Goal: Navigation & Orientation: Find specific page/section

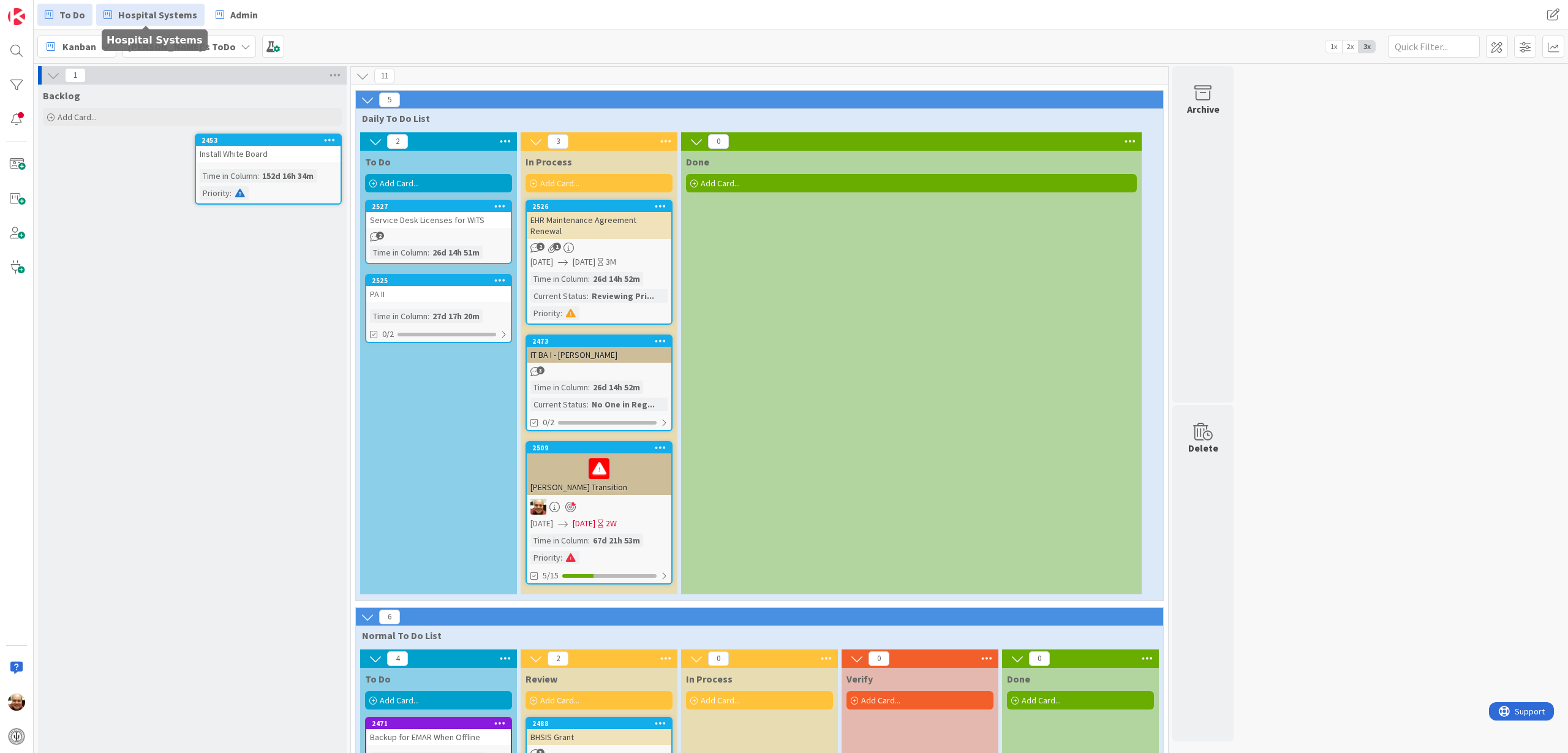
scroll to position [153, 0]
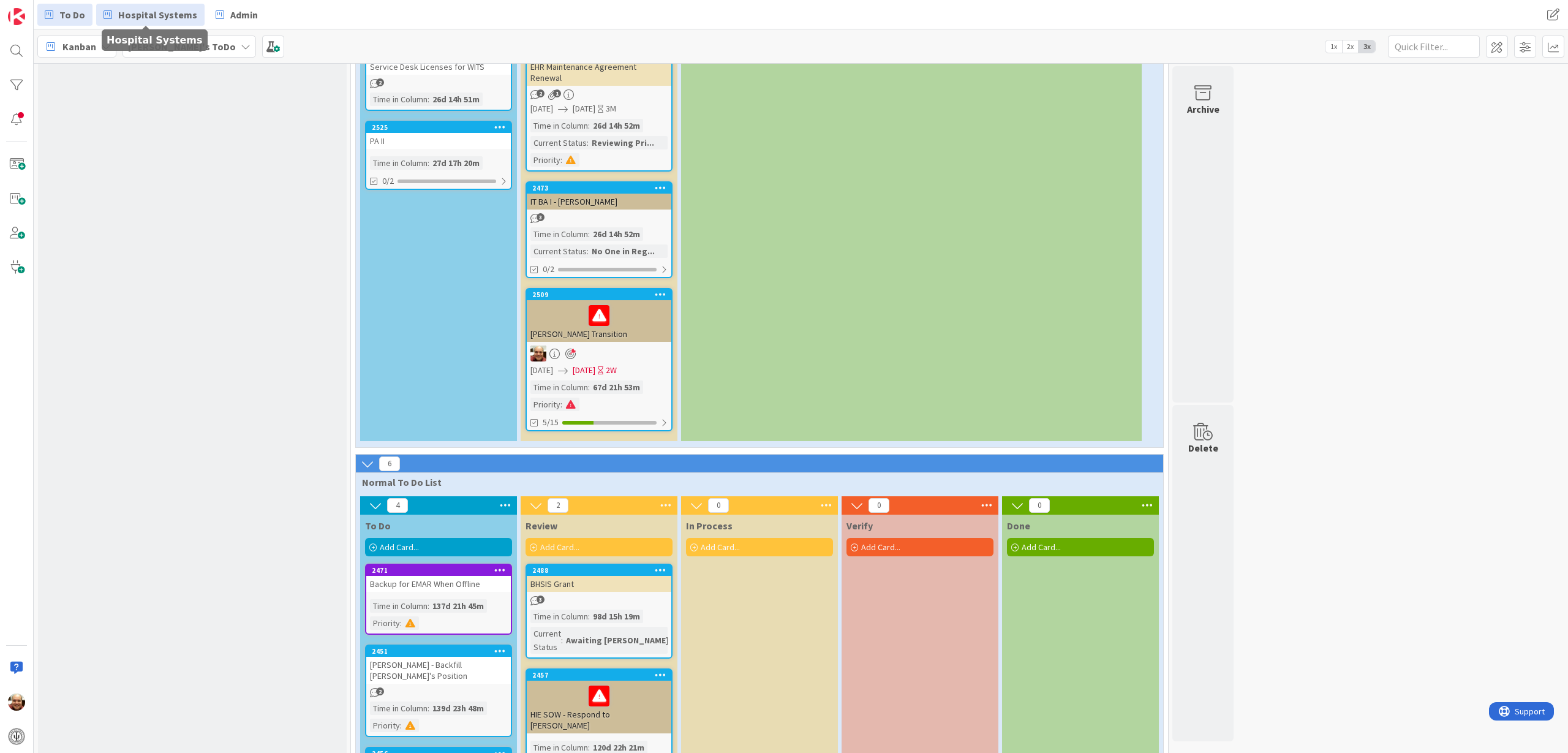
click at [156, 16] on span "Hospital Systems" at bounding box center [158, 15] width 79 height 15
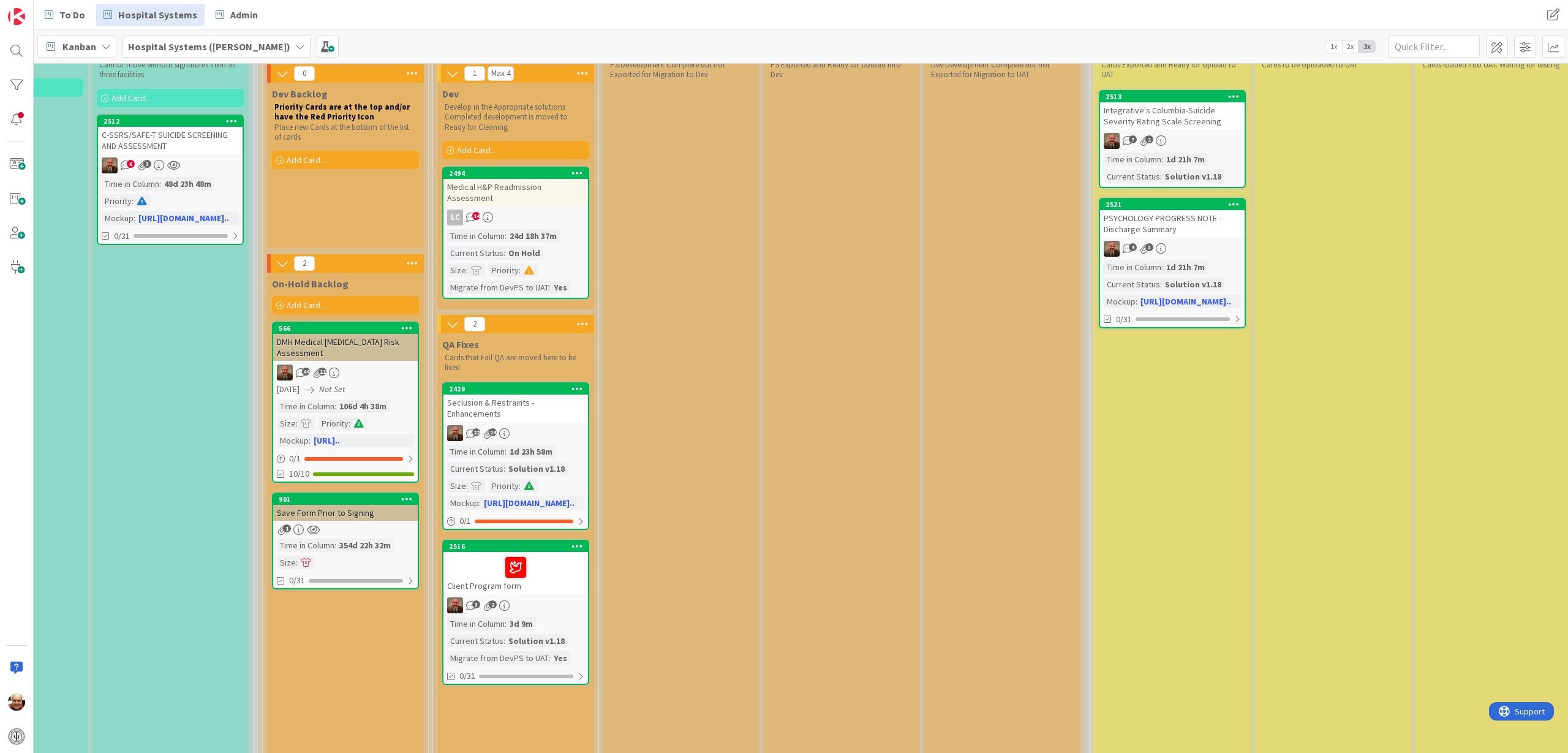
scroll to position [153, 754]
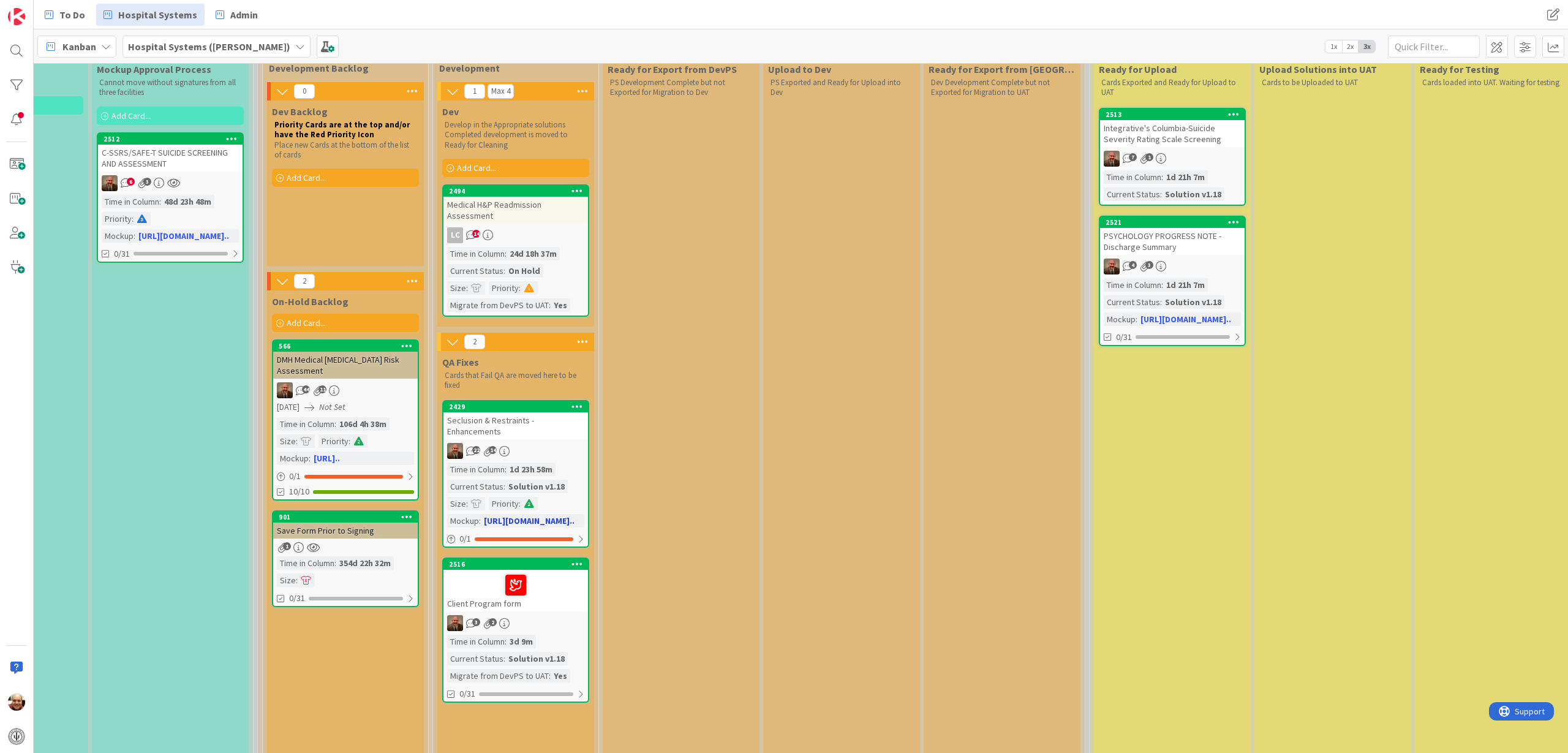
click at [535, 422] on div "Seclusion & Restraints - Enhancements" at bounding box center [516, 426] width 145 height 27
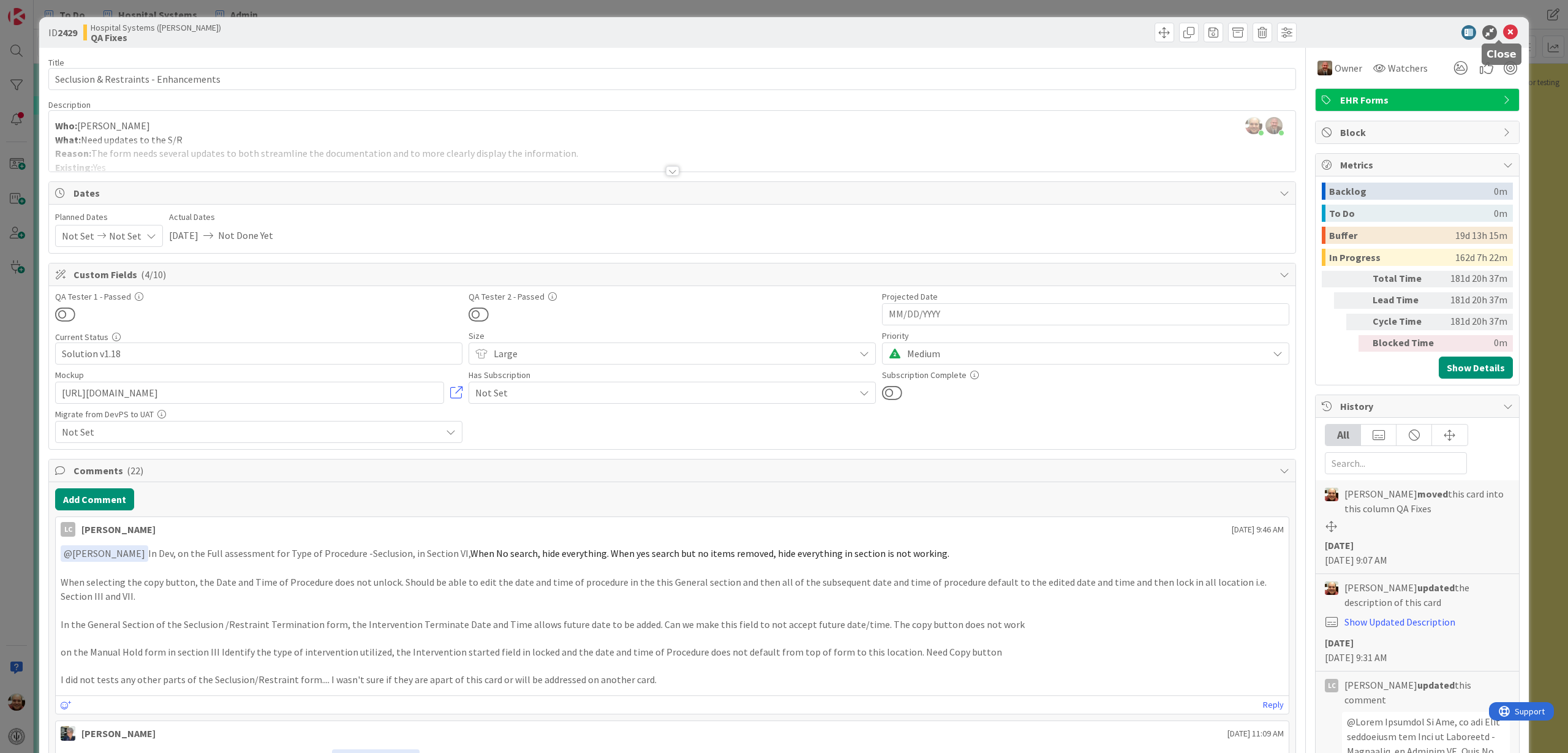
click at [1503, 32] on icon at bounding box center [1510, 32] width 15 height 15
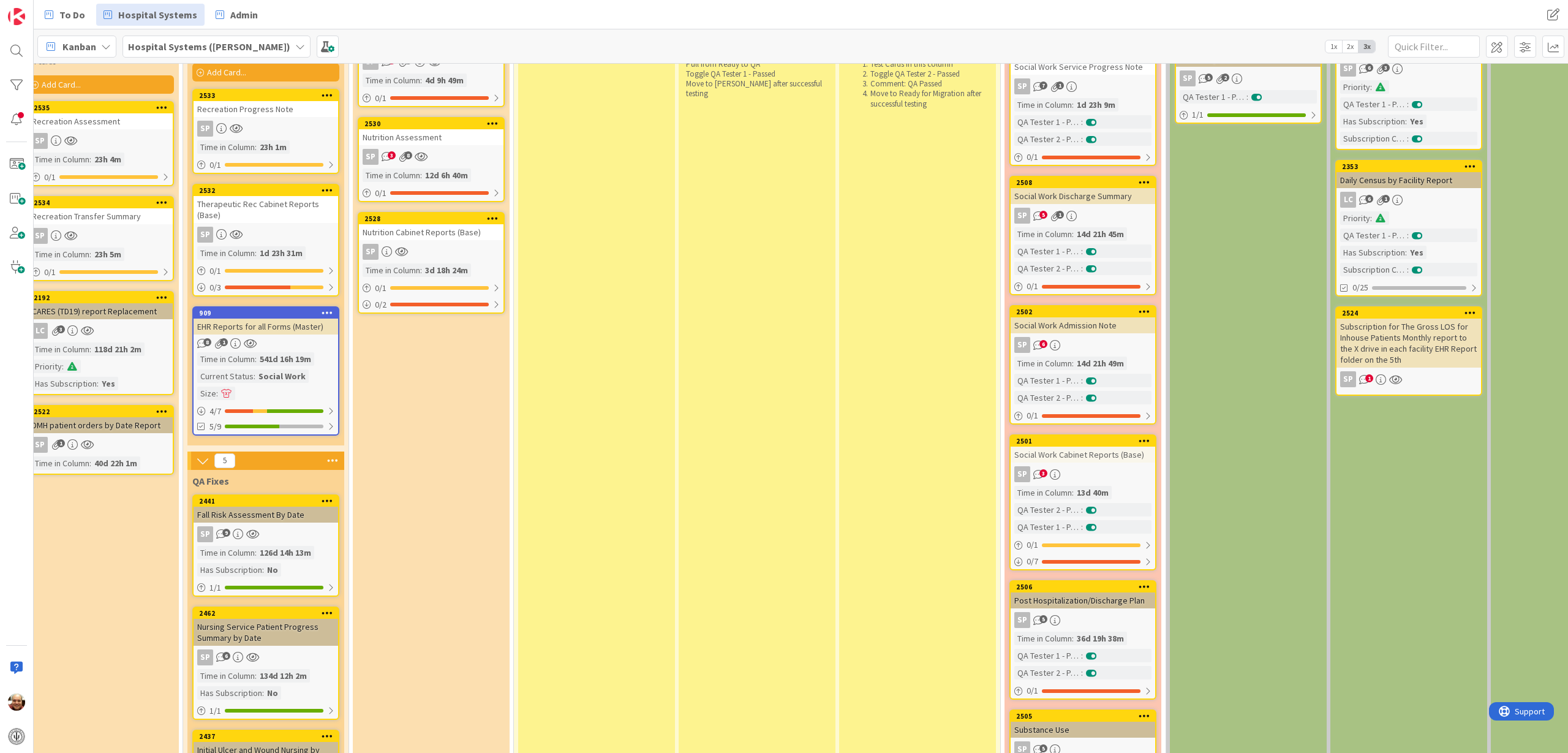
scroll to position [2221, 512]
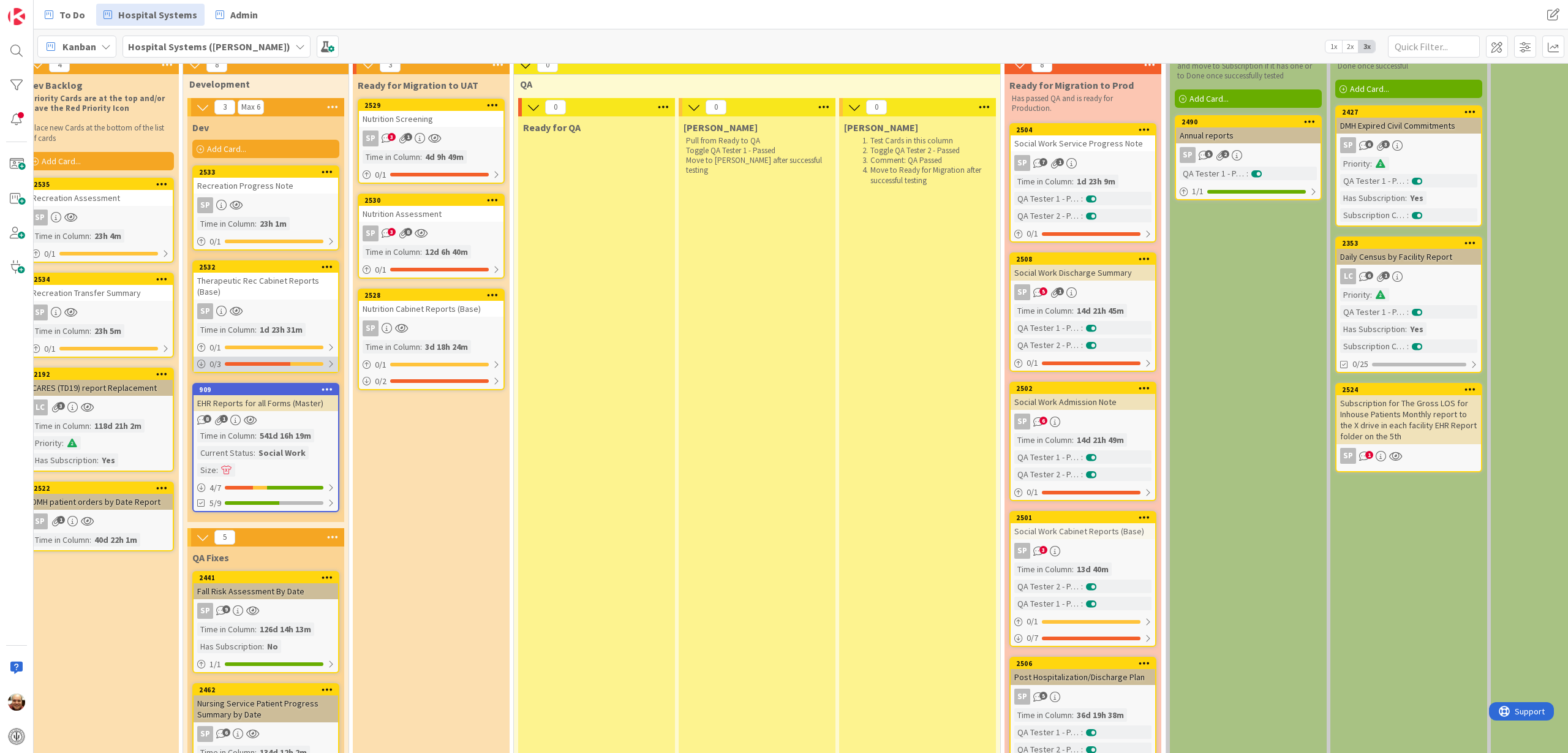
click at [273, 365] on div at bounding box center [258, 364] width 66 height 3
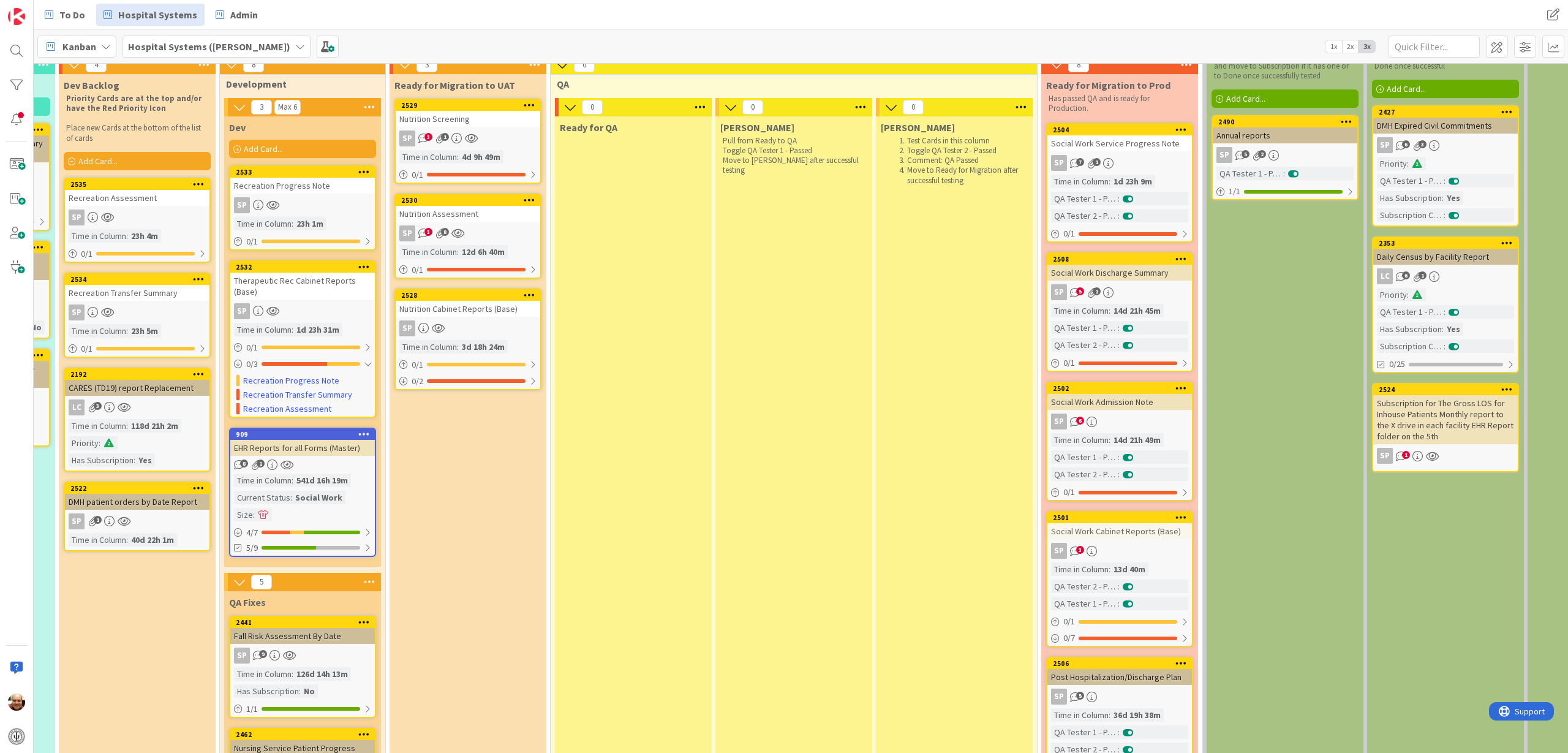
scroll to position [2221, 441]
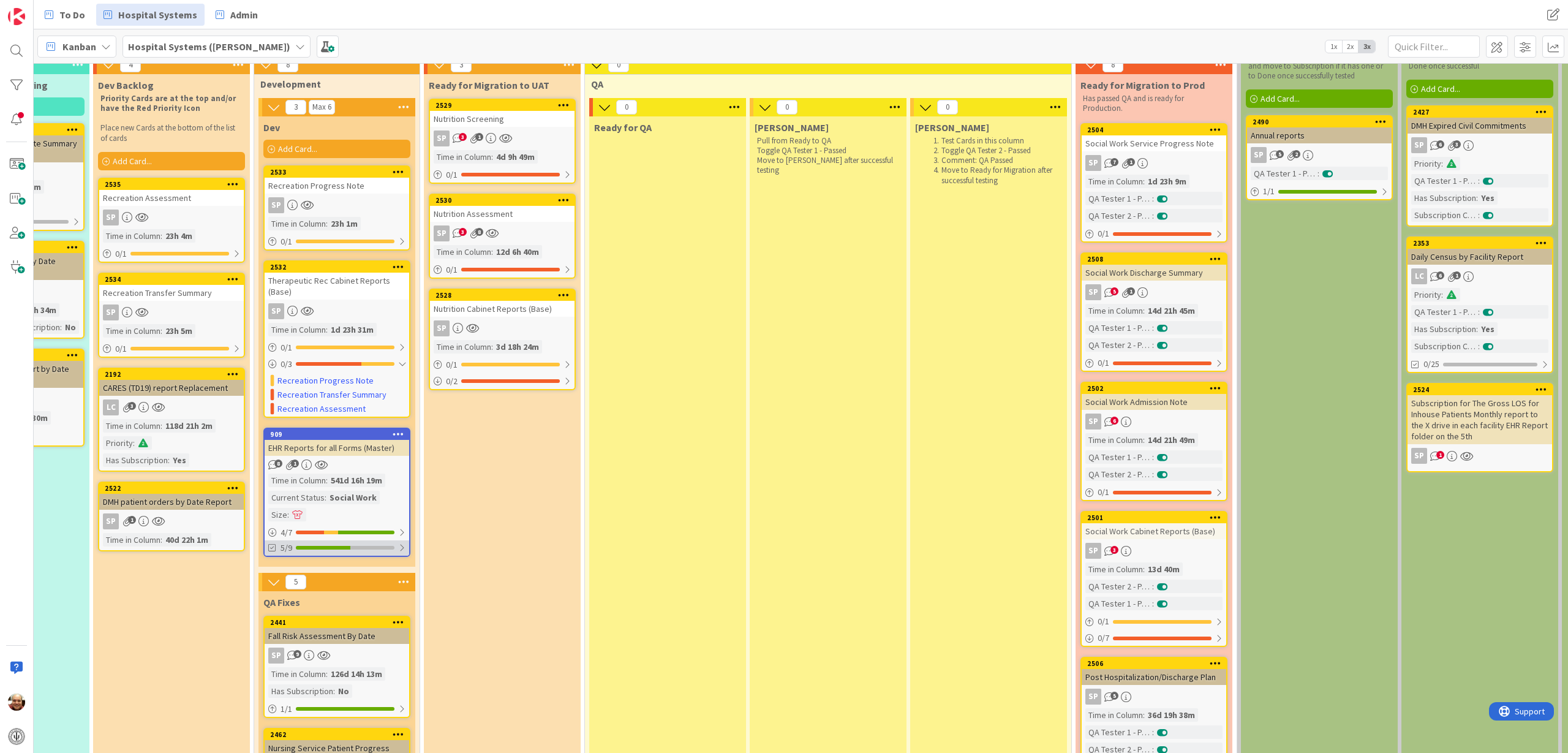
click at [326, 544] on div "5/9" at bounding box center [337, 548] width 145 height 16
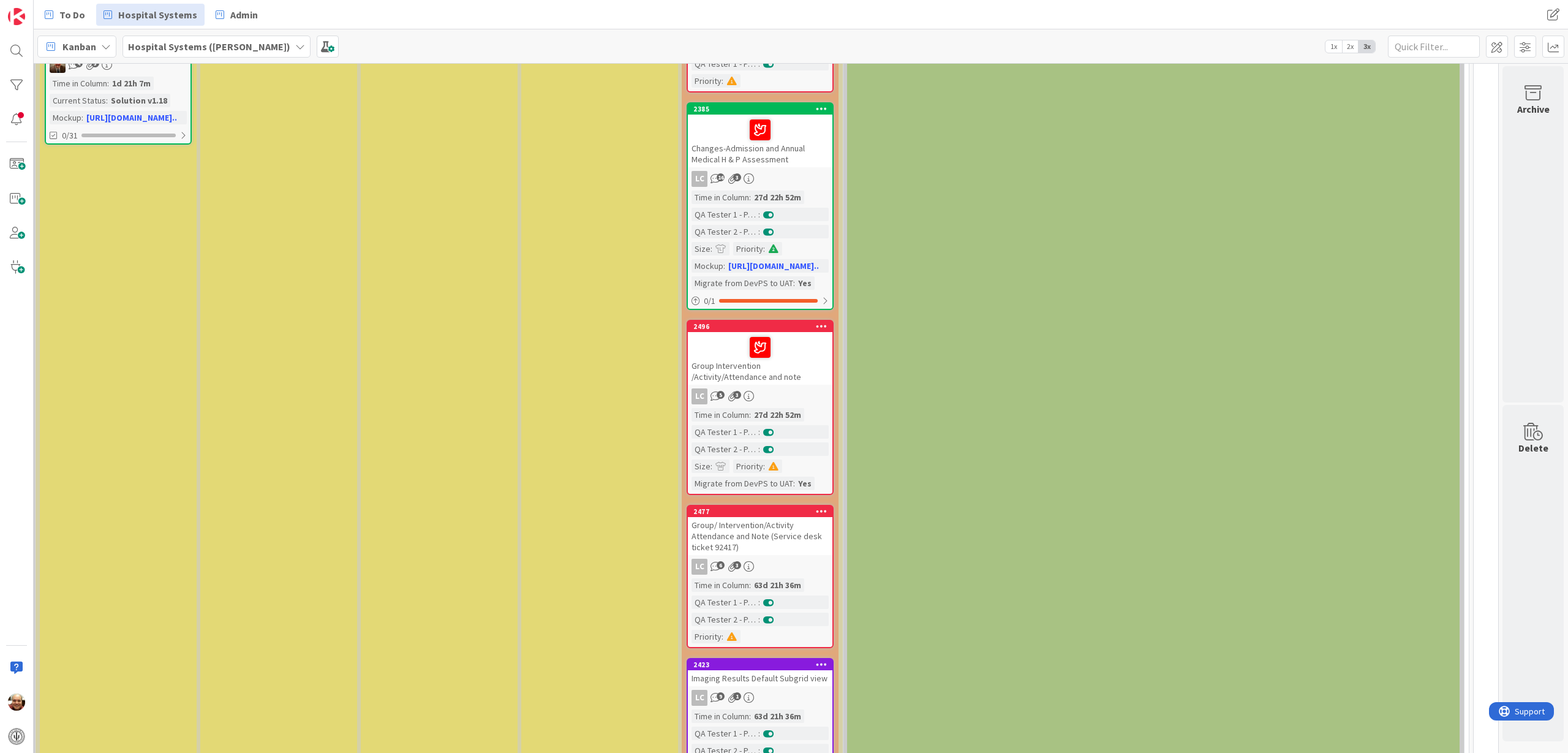
scroll to position [0, 1820]
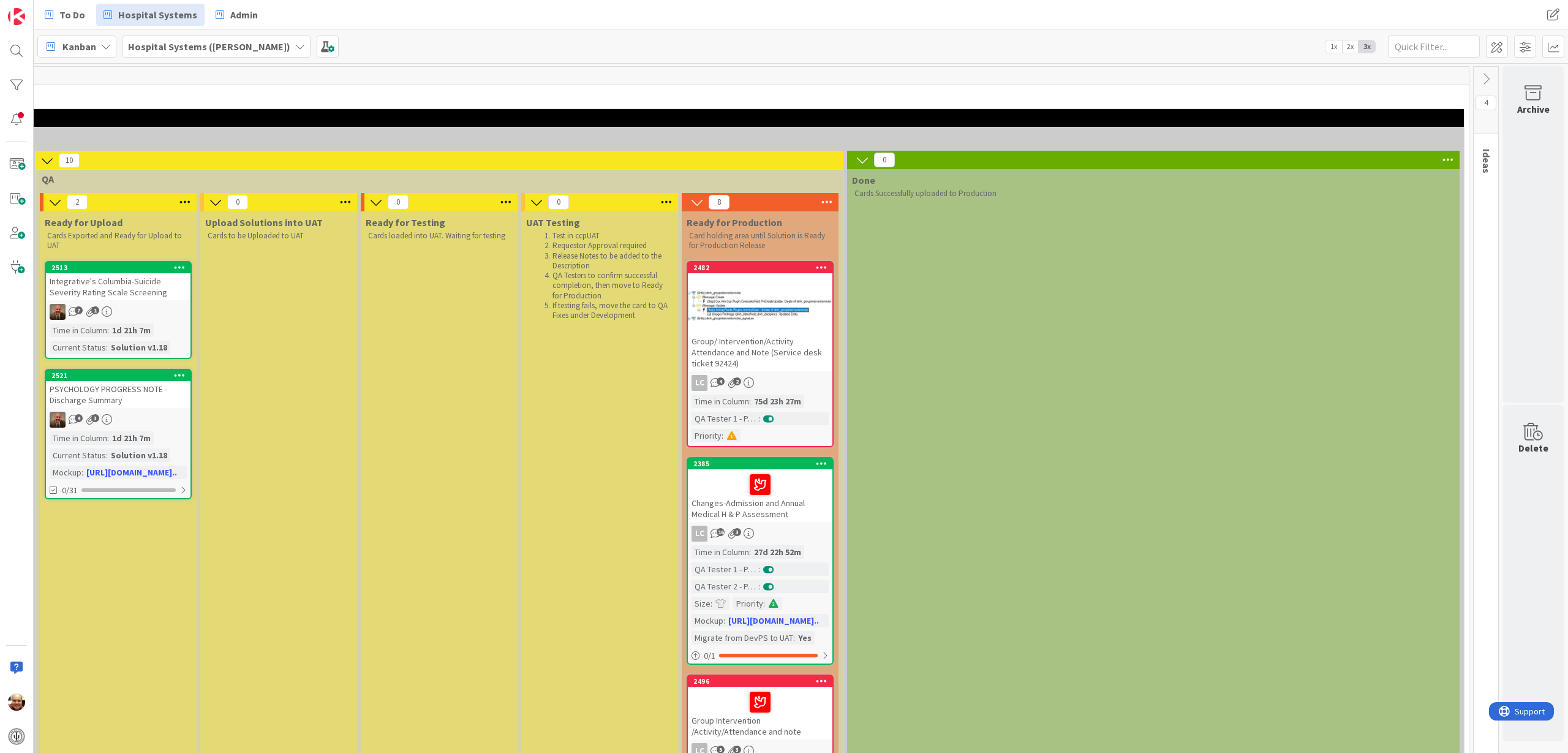
click at [1479, 78] on icon at bounding box center [1486, 79] width 13 height 13
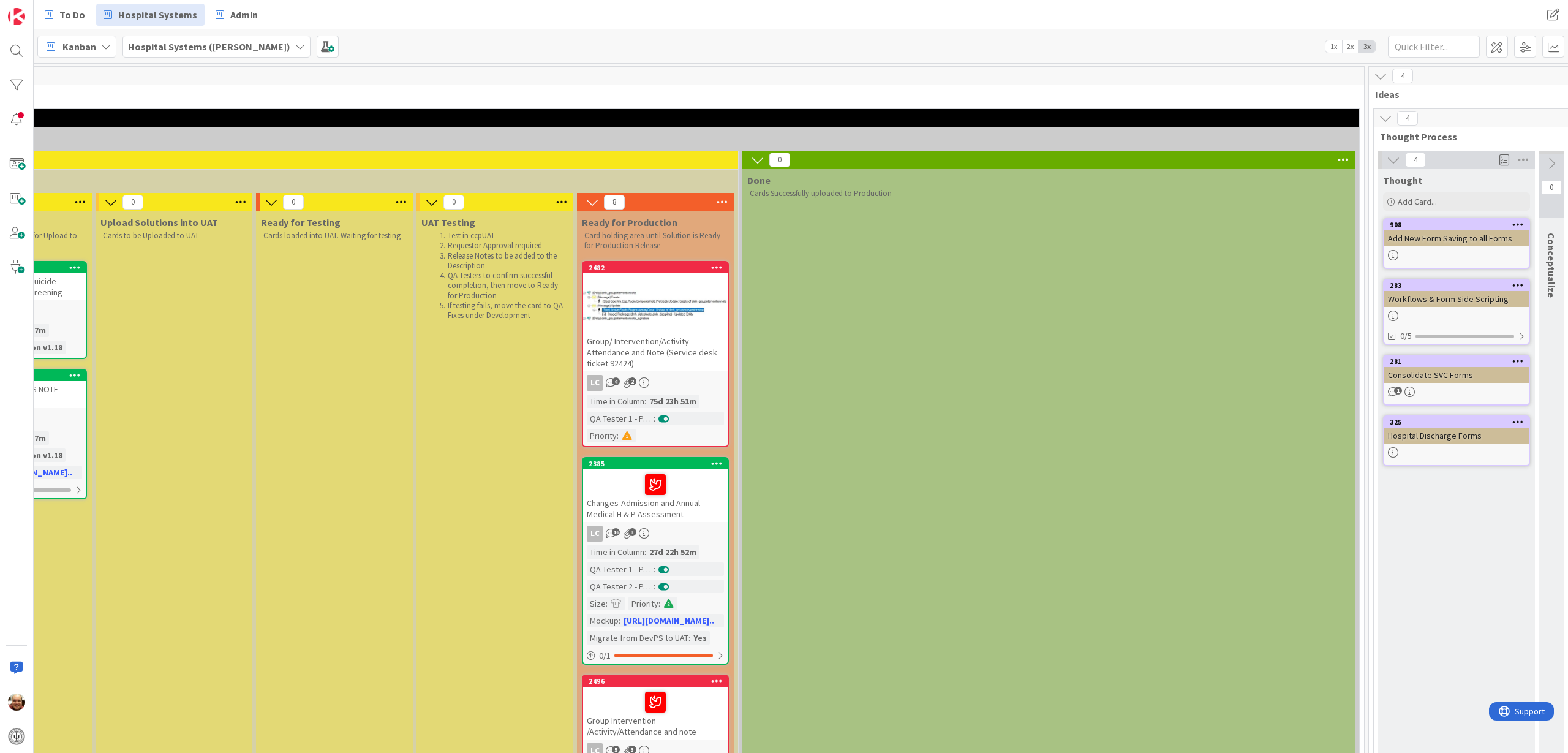
scroll to position [0, 2030]
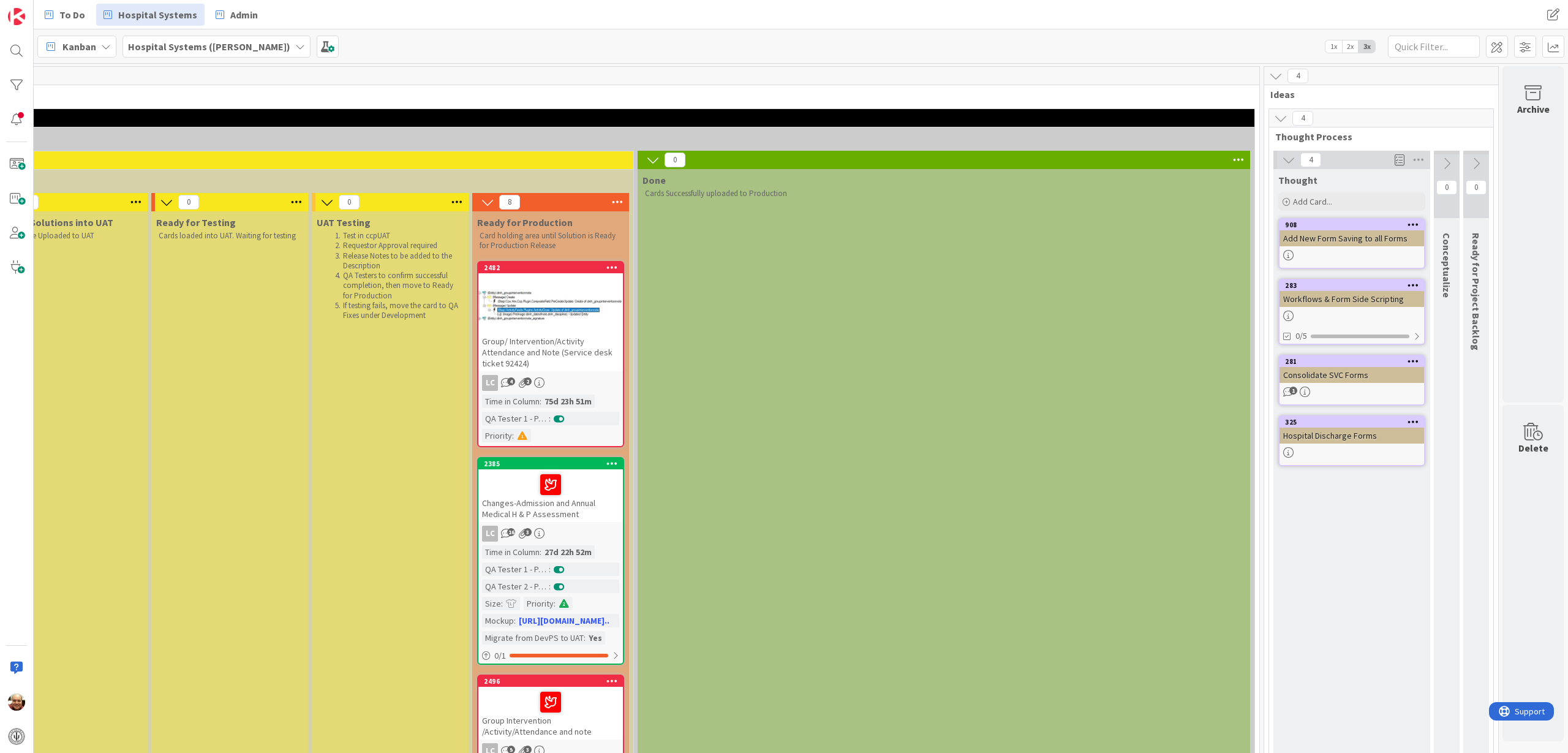
click at [1269, 74] on icon at bounding box center [1276, 76] width 13 height 13
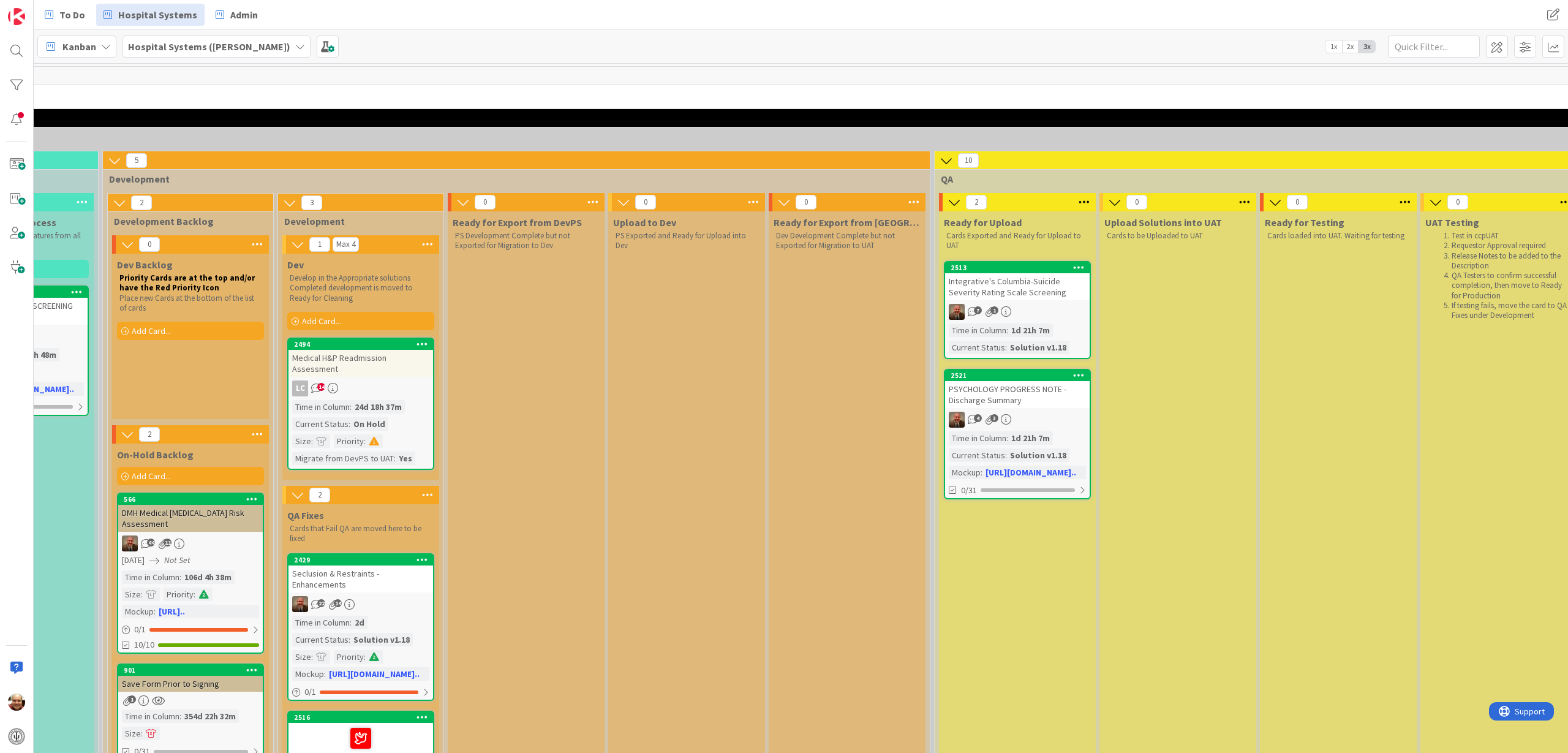
scroll to position [0, 937]
